Goal: Communication & Community: Answer question/provide support

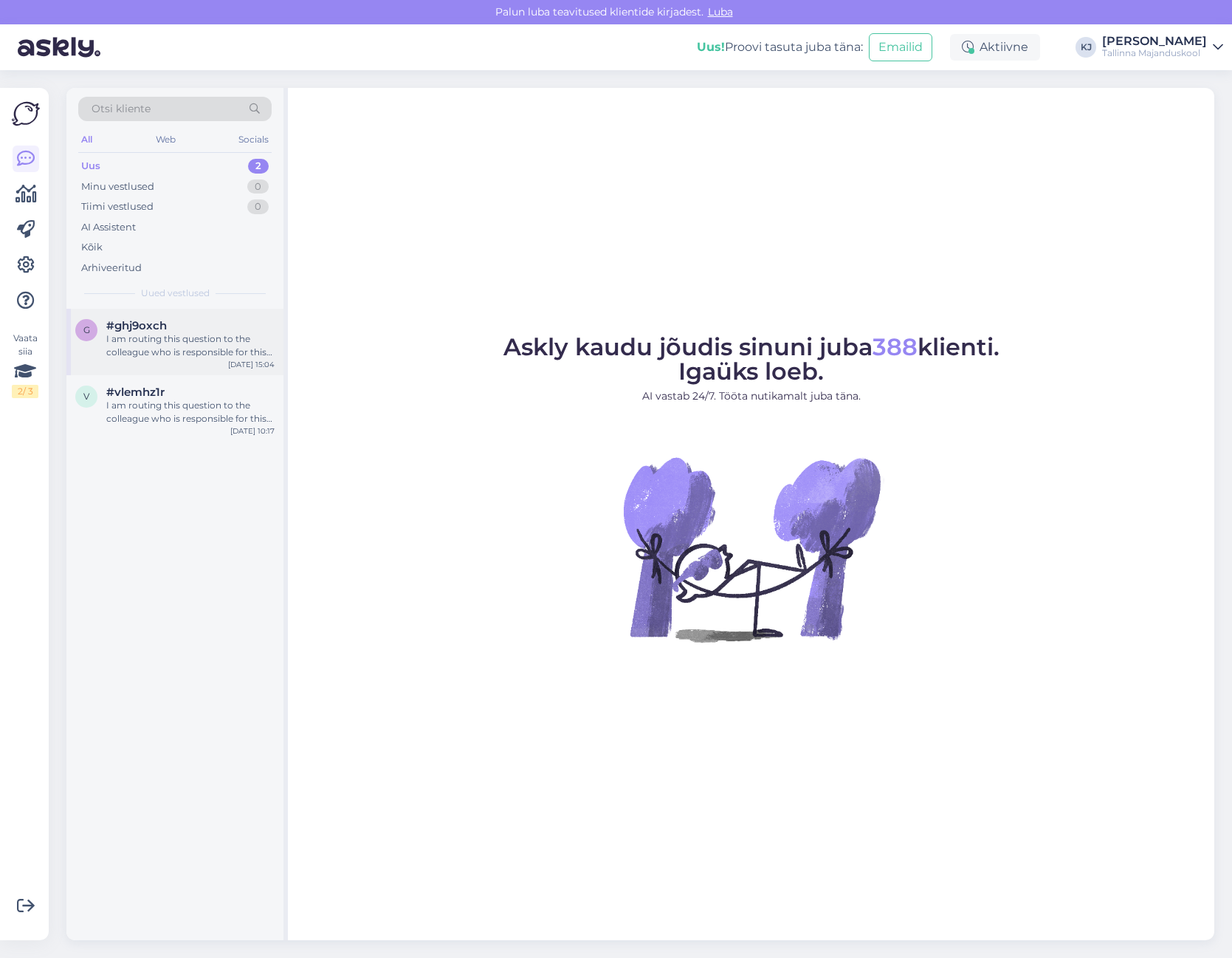
click at [171, 353] on div "I am routing this question to the colleague who is responsible for this topic. …" at bounding box center [190, 345] width 168 height 26
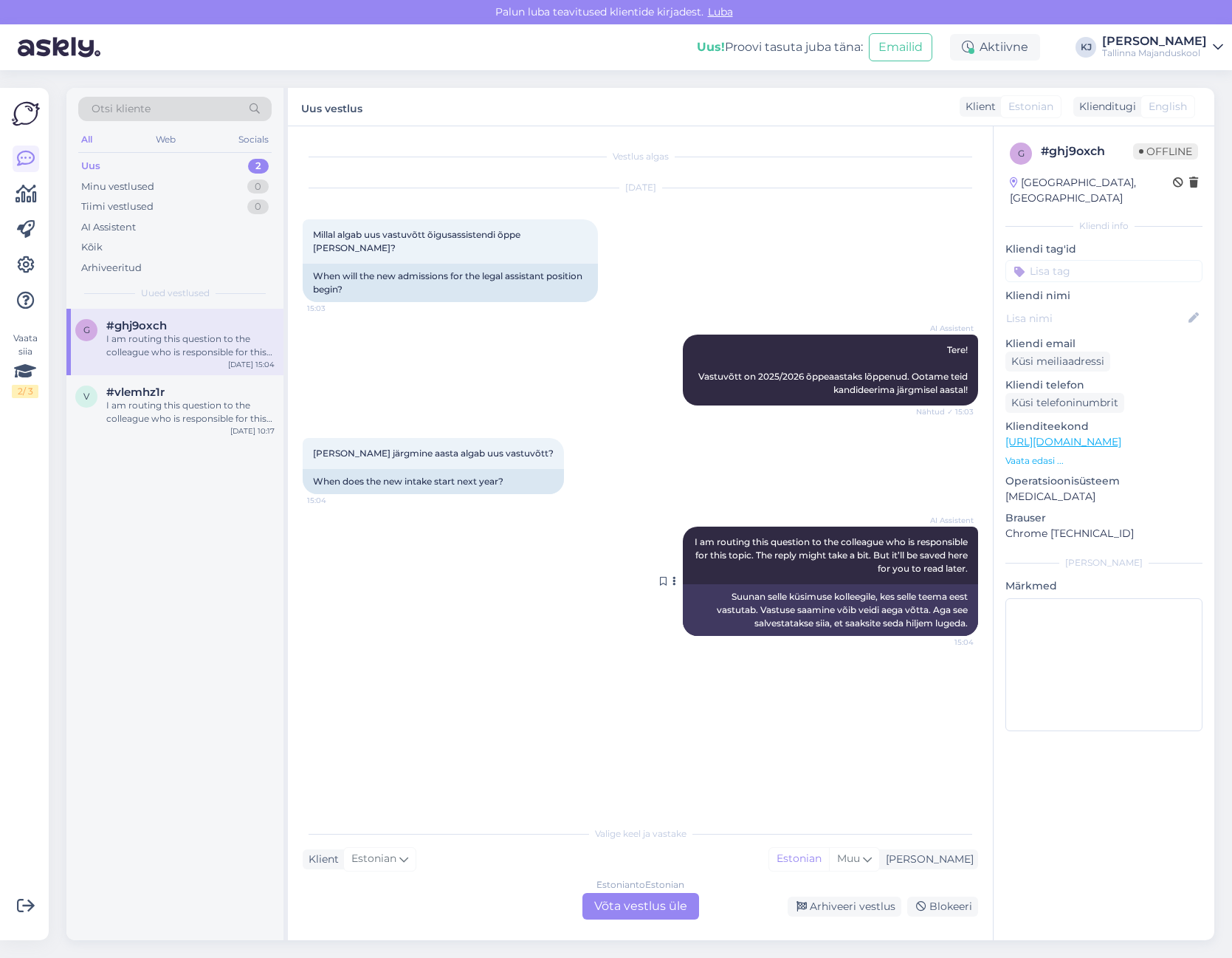
click at [794, 604] on div "Suunan selle küsimuse kolleegile, kes selle teema eest vastutab. Vastuse saamin…" at bounding box center [830, 610] width 296 height 52
click at [628, 903] on div "Estonian to Estonian Võta vestlus üle" at bounding box center [641, 905] width 116 height 26
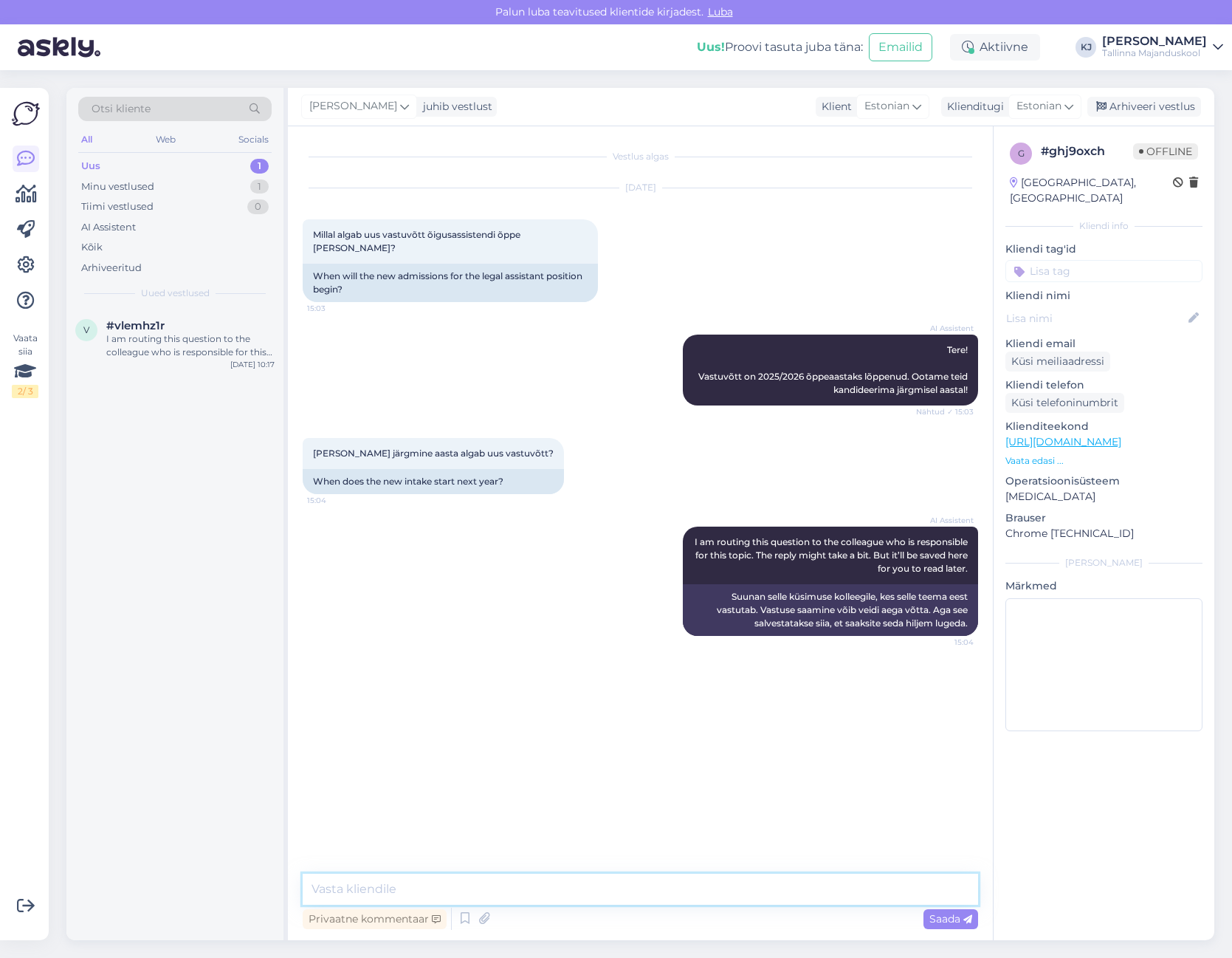
click at [622, 875] on textarea at bounding box center [641, 889] width 676 height 31
type textarea "Uue õppeaasta vastuvõtt toimub 2026a kevadel."
click at [933, 921] on span "Saada" at bounding box center [951, 918] width 43 height 14
click at [1181, 107] on div "Arhiveeri vestlus" at bounding box center [1144, 106] width 114 height 20
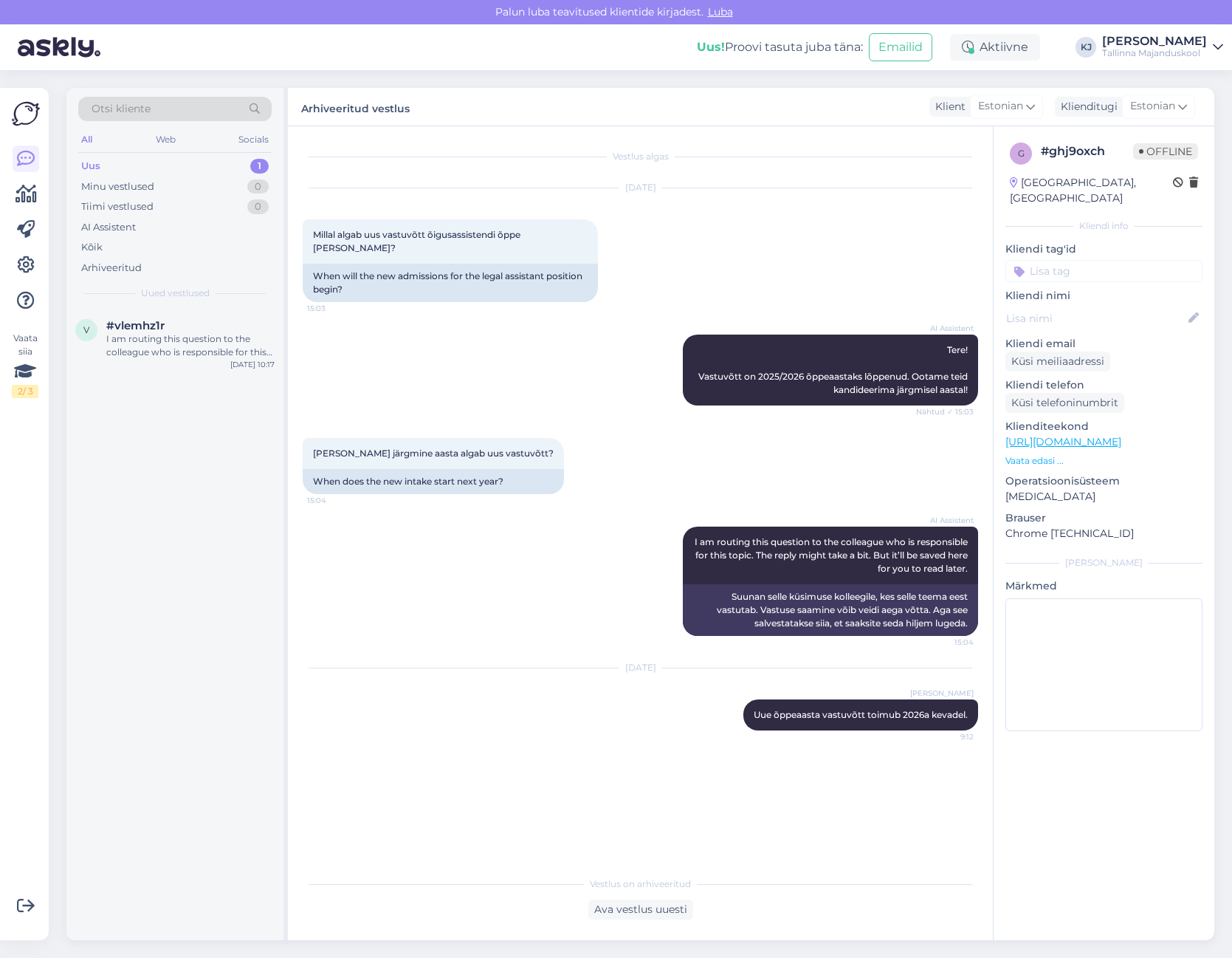
click at [1104, 260] on input at bounding box center [1104, 271] width 197 height 22
type input "vas"
click at [1099, 324] on span "Vastuvõtt" at bounding box center [1104, 328] width 43 height 9
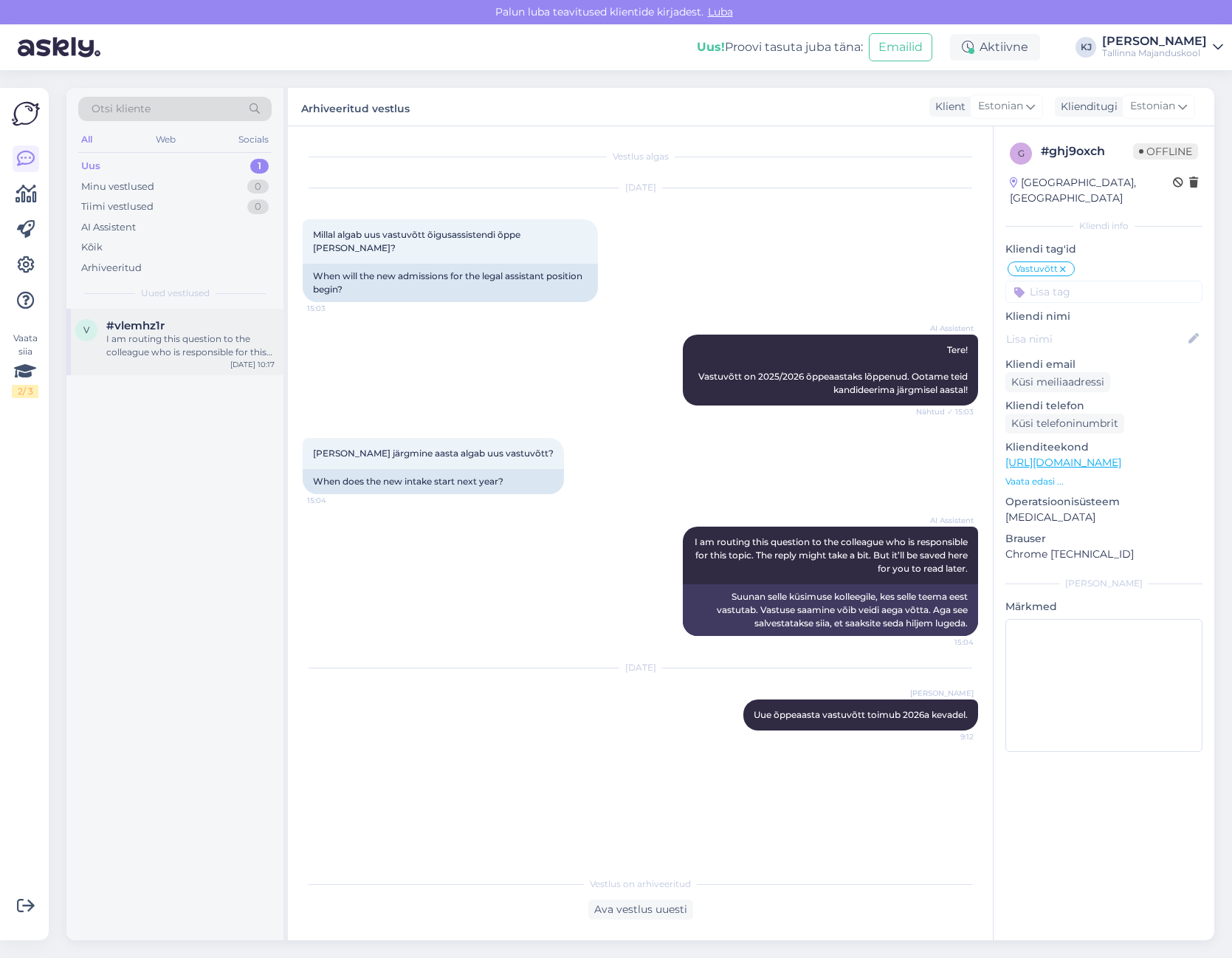
click at [149, 371] on div "v #vlemhz1r I am routing this question to the colleague who is responsible for …" at bounding box center [175, 341] width 217 height 66
